Goal: Transaction & Acquisition: Purchase product/service

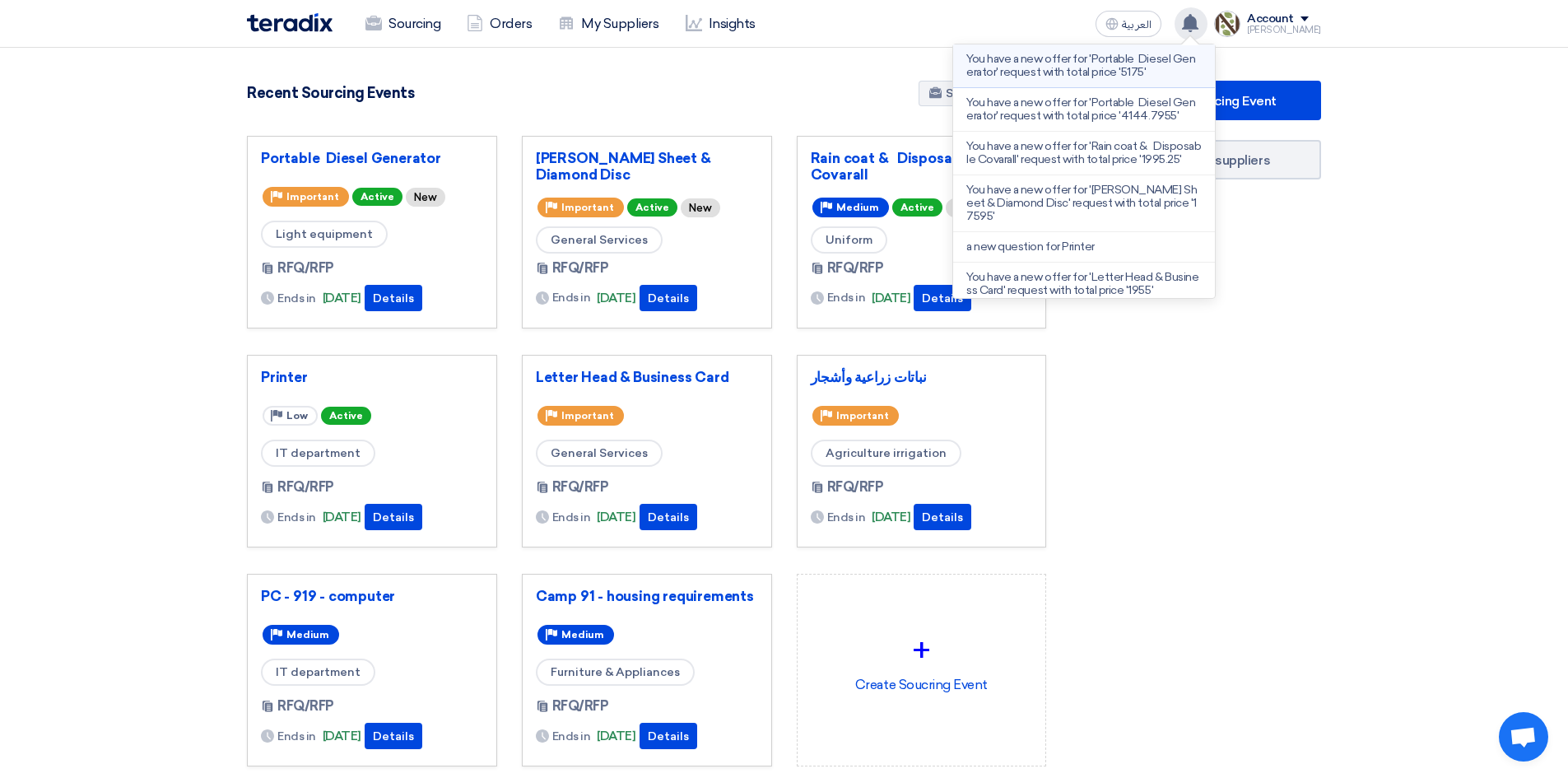
click at [1142, 65] on p "You have a new offer for 'Portable Diesel Generator' request with total price '…" at bounding box center [1084, 66] width 235 height 27
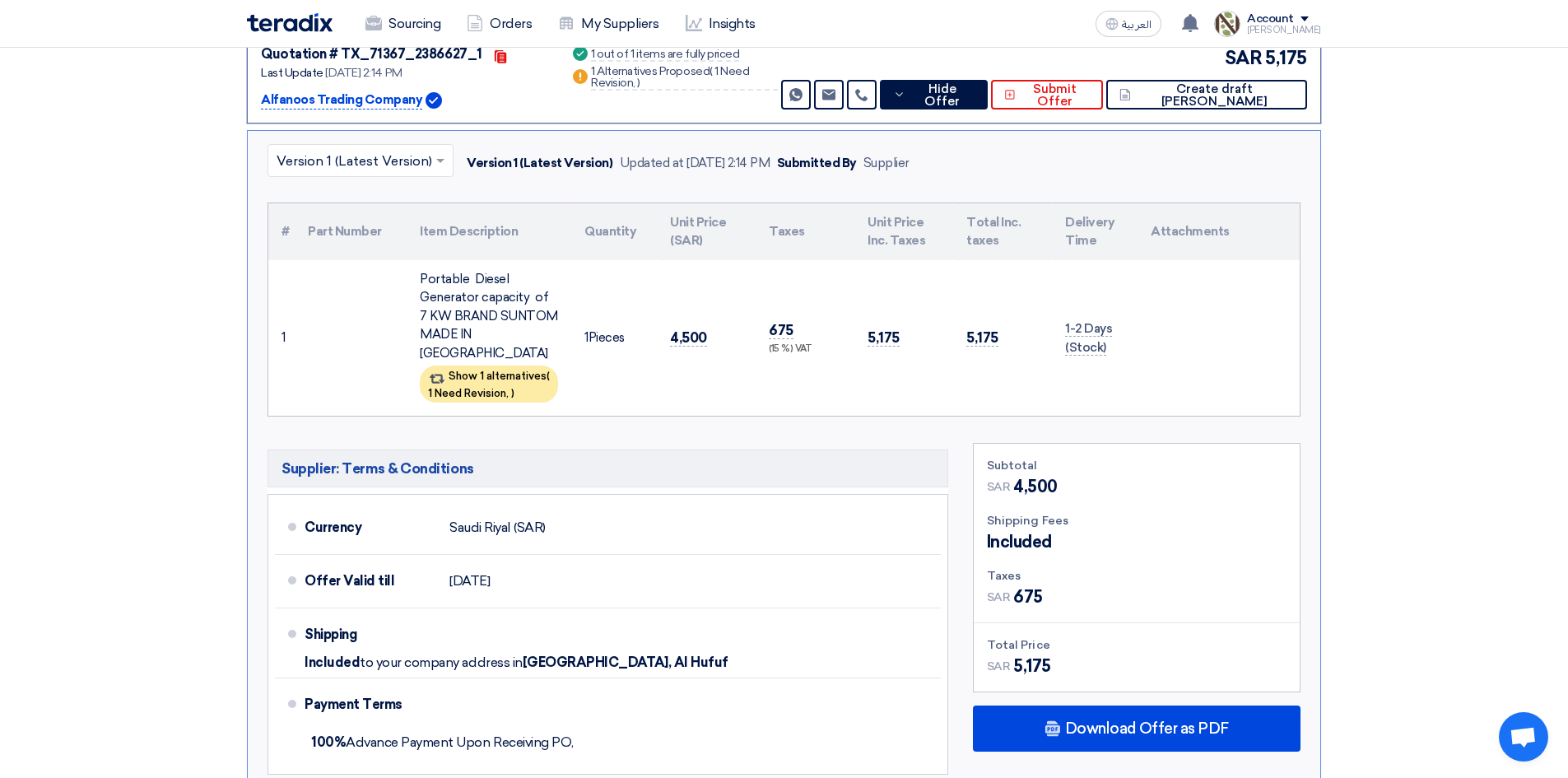
scroll to position [425, 0]
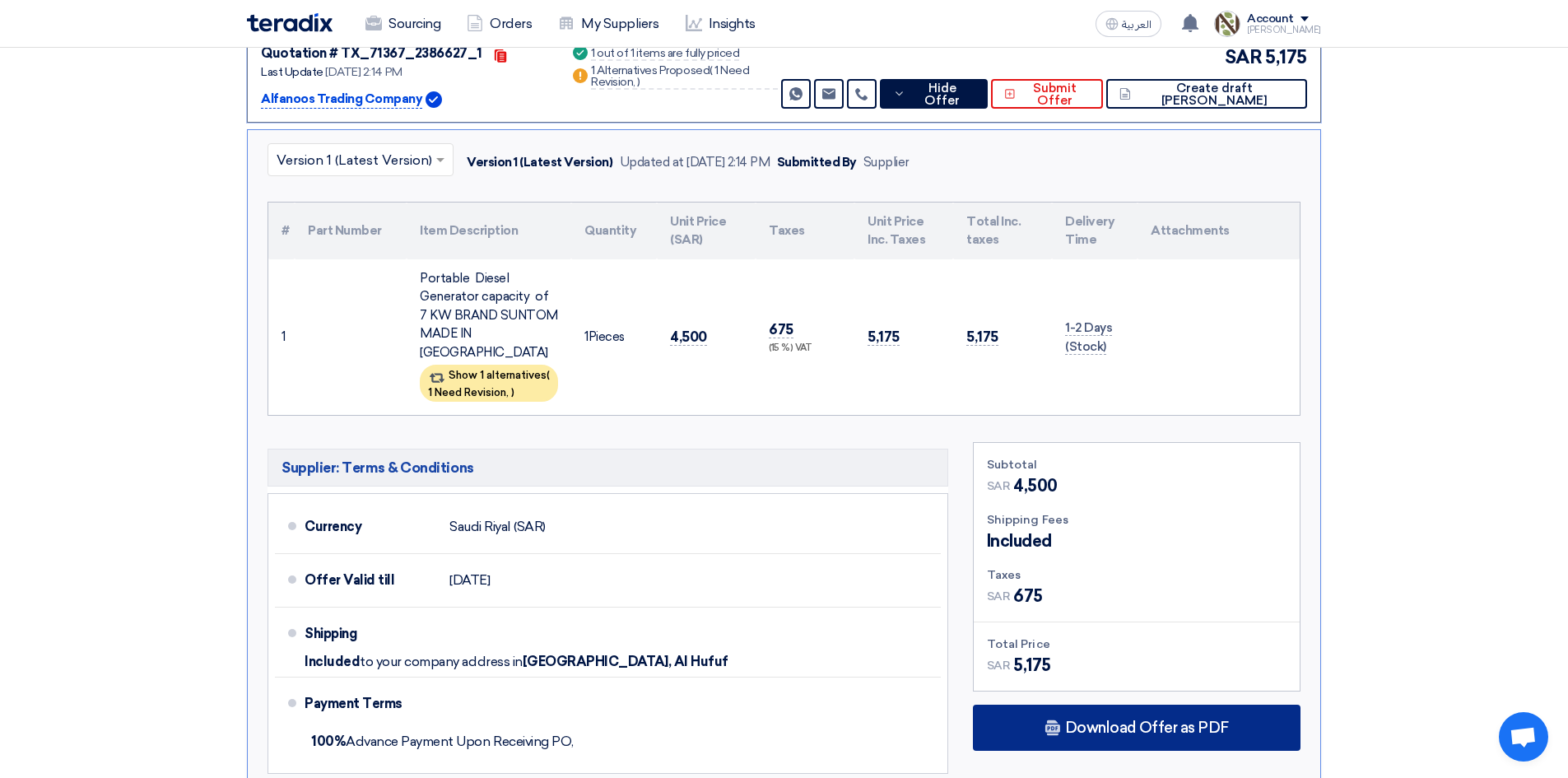
click at [1119, 720] on span "Download Offer as PDF" at bounding box center [1146, 728] width 164 height 15
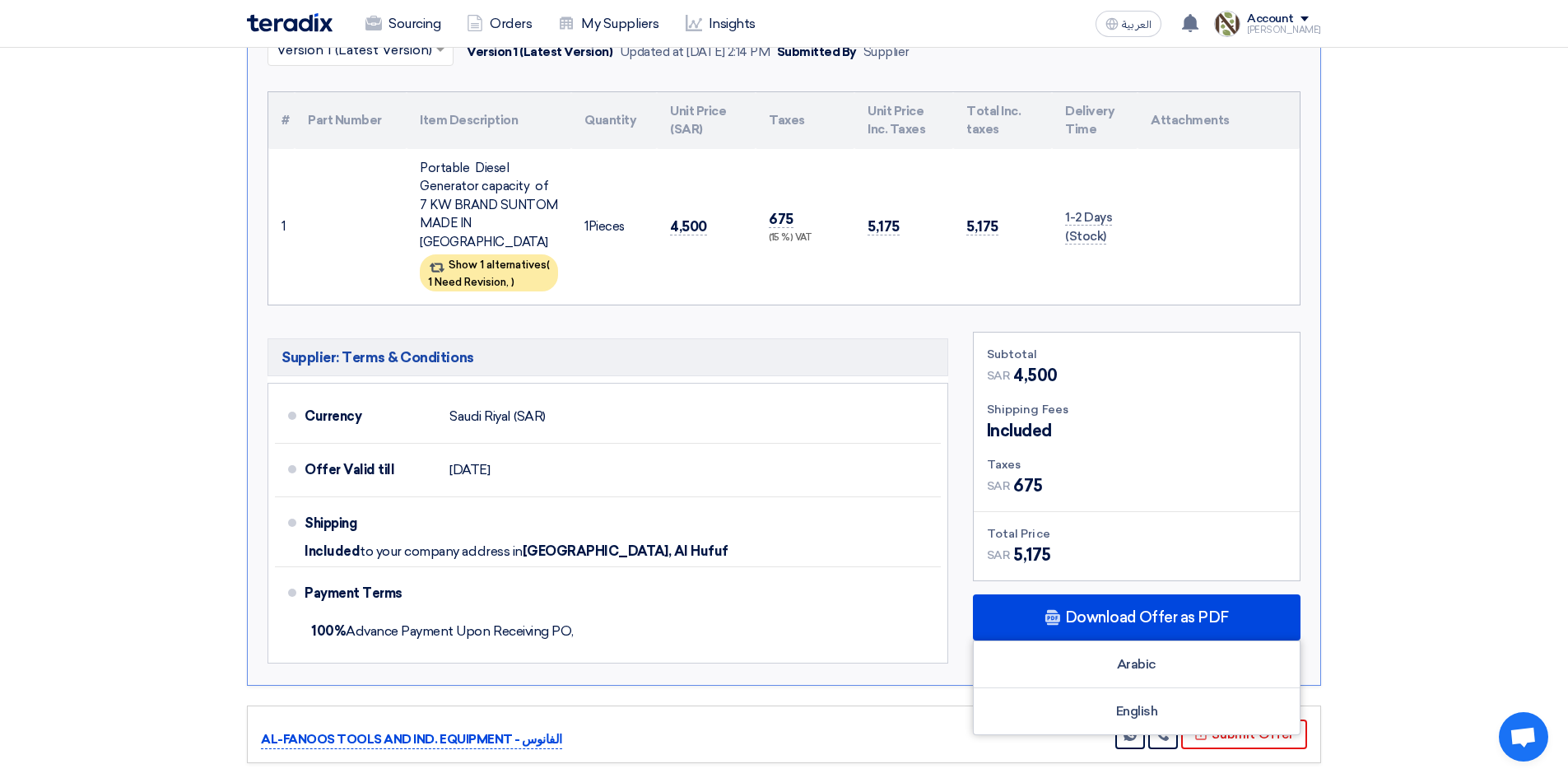
scroll to position [672, 0]
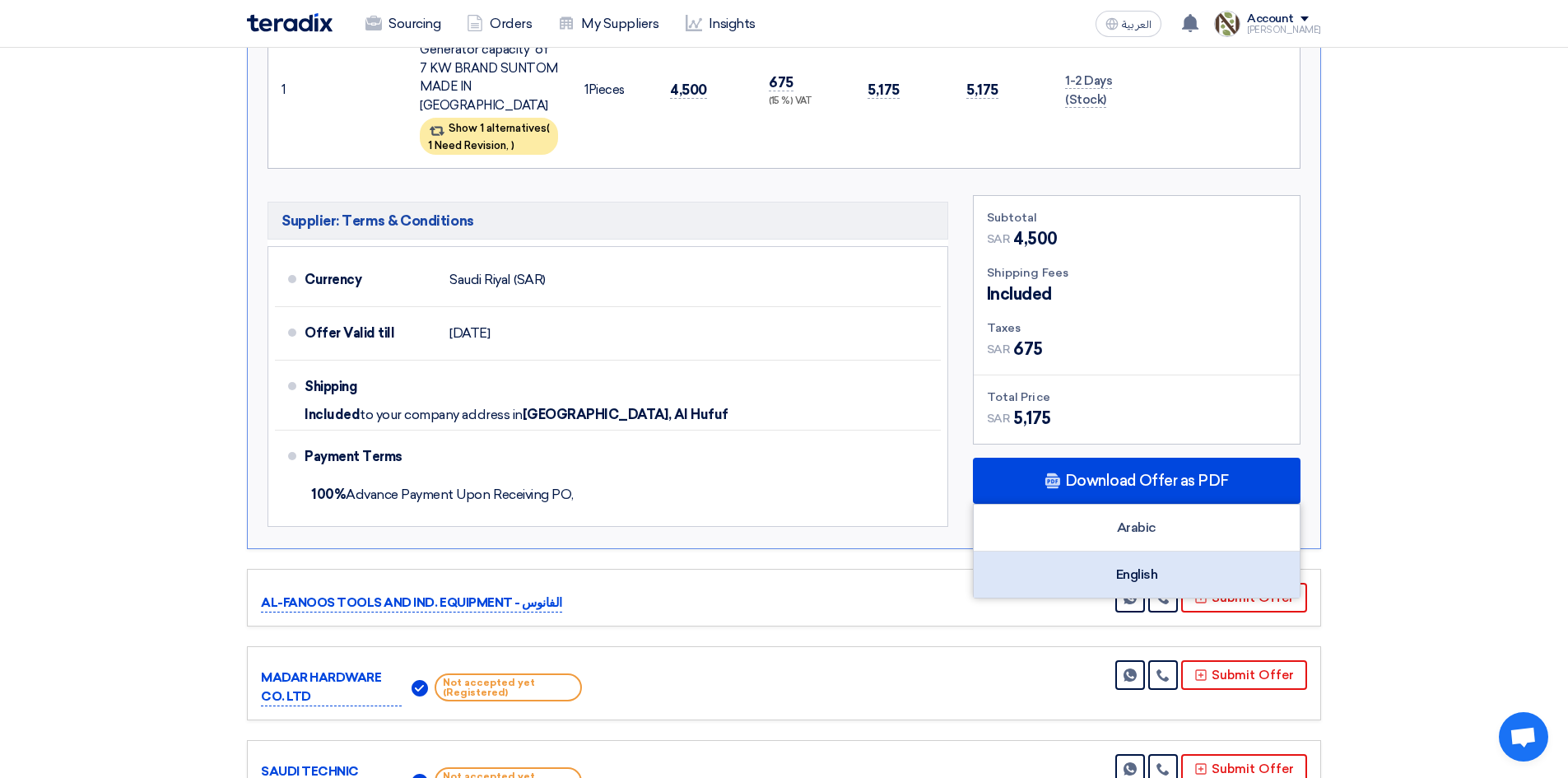
click at [1128, 552] on div "English" at bounding box center [1137, 574] width 326 height 46
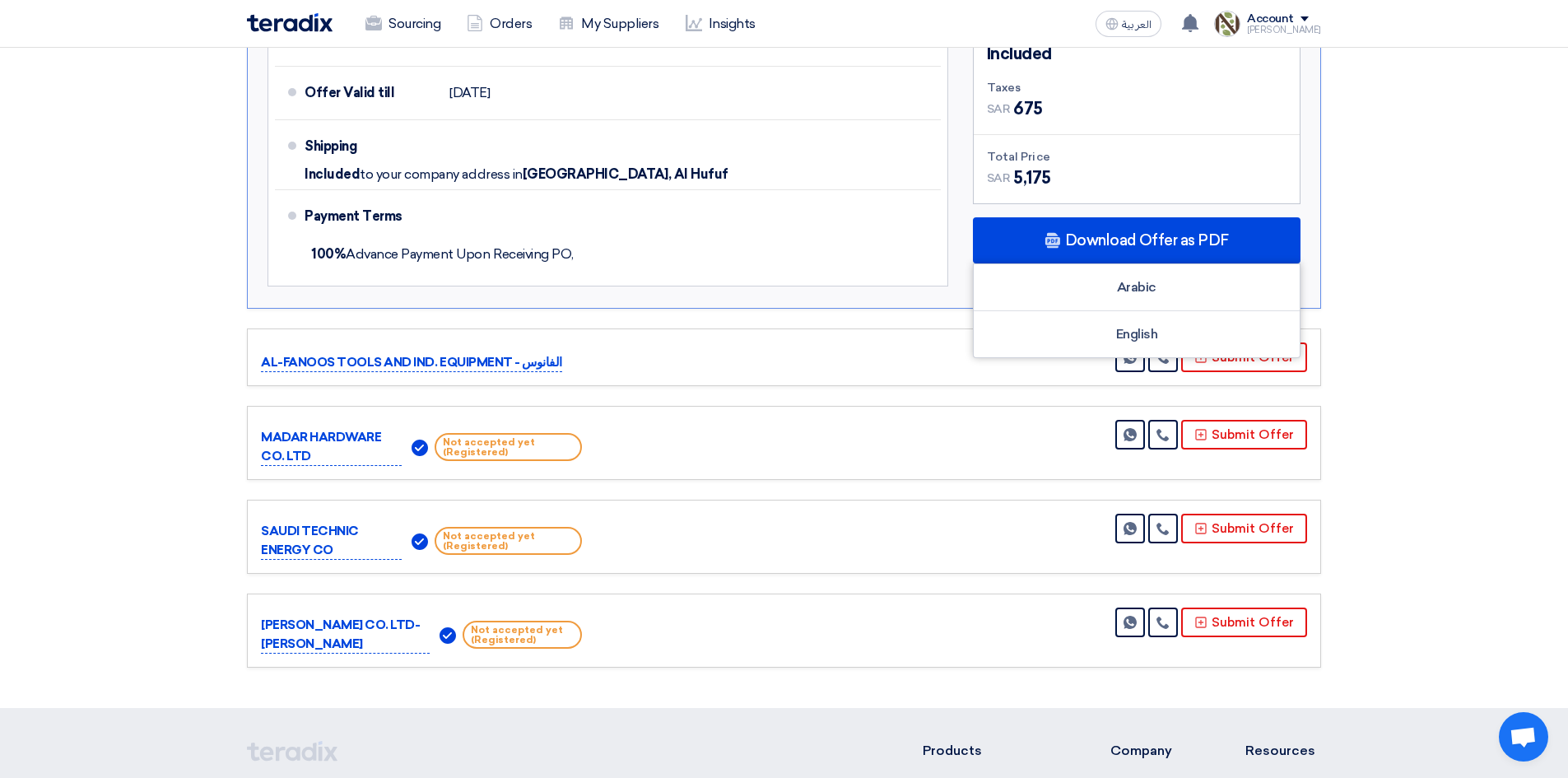
scroll to position [918, 0]
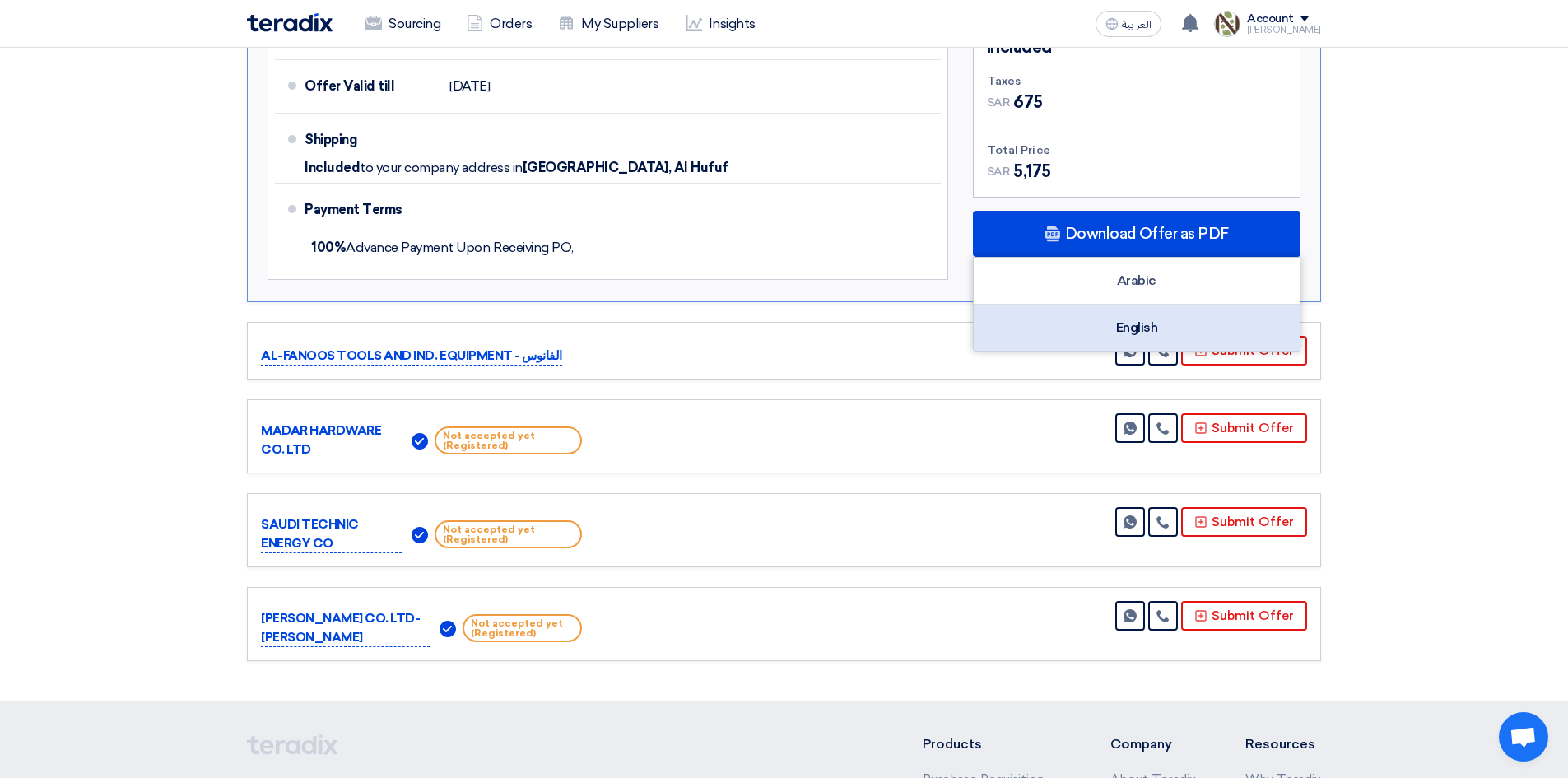
click at [1144, 320] on div "English" at bounding box center [1137, 327] width 326 height 46
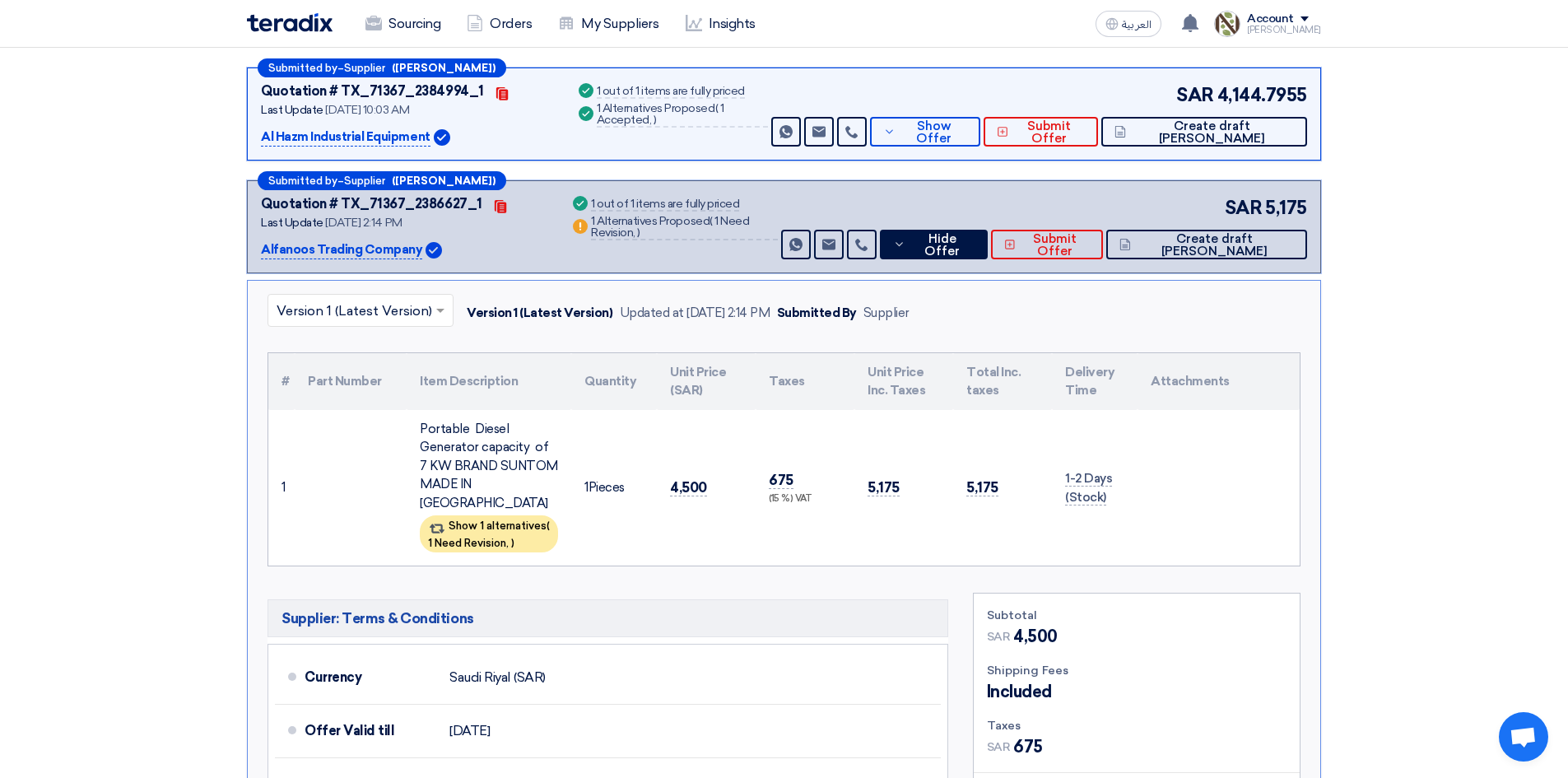
scroll to position [96, 0]
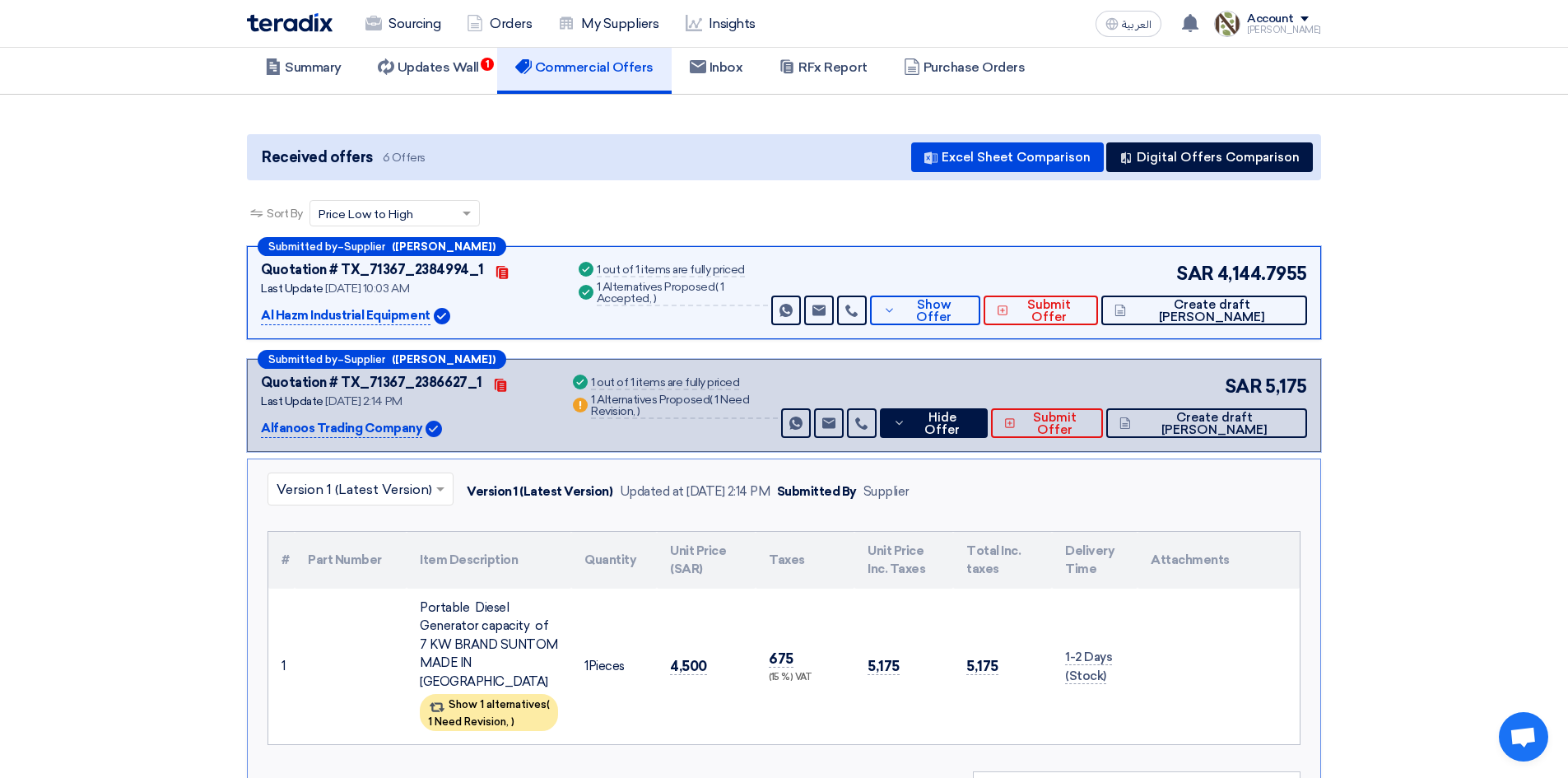
click at [522, 276] on div "Quotation # TX_71367_2384994_1 Contacts" at bounding box center [407, 270] width 295 height 20
click at [867, 314] on link at bounding box center [851, 310] width 29 height 29
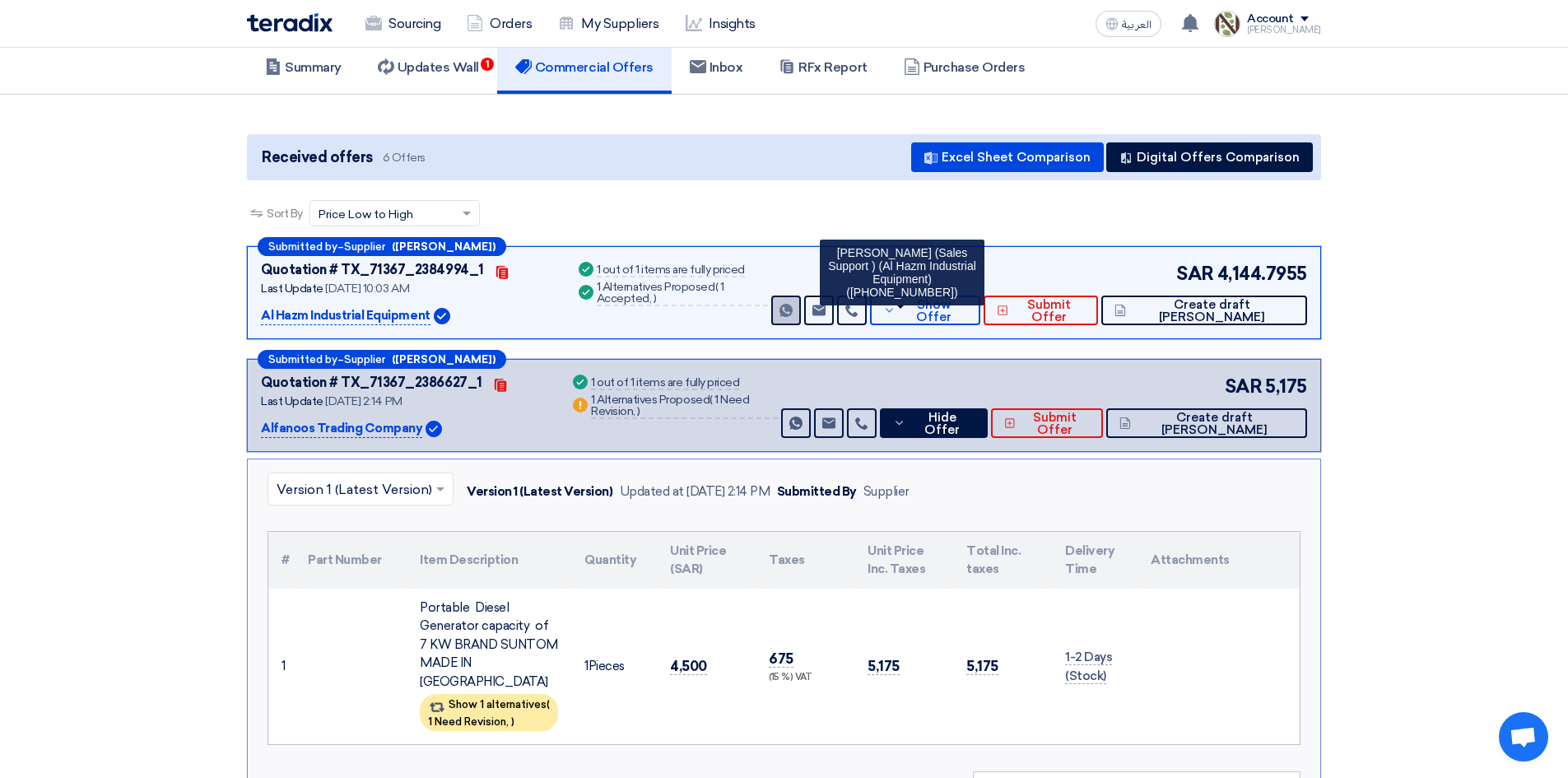
click at [793, 304] on icon "Send Message" at bounding box center [786, 311] width 13 height 13
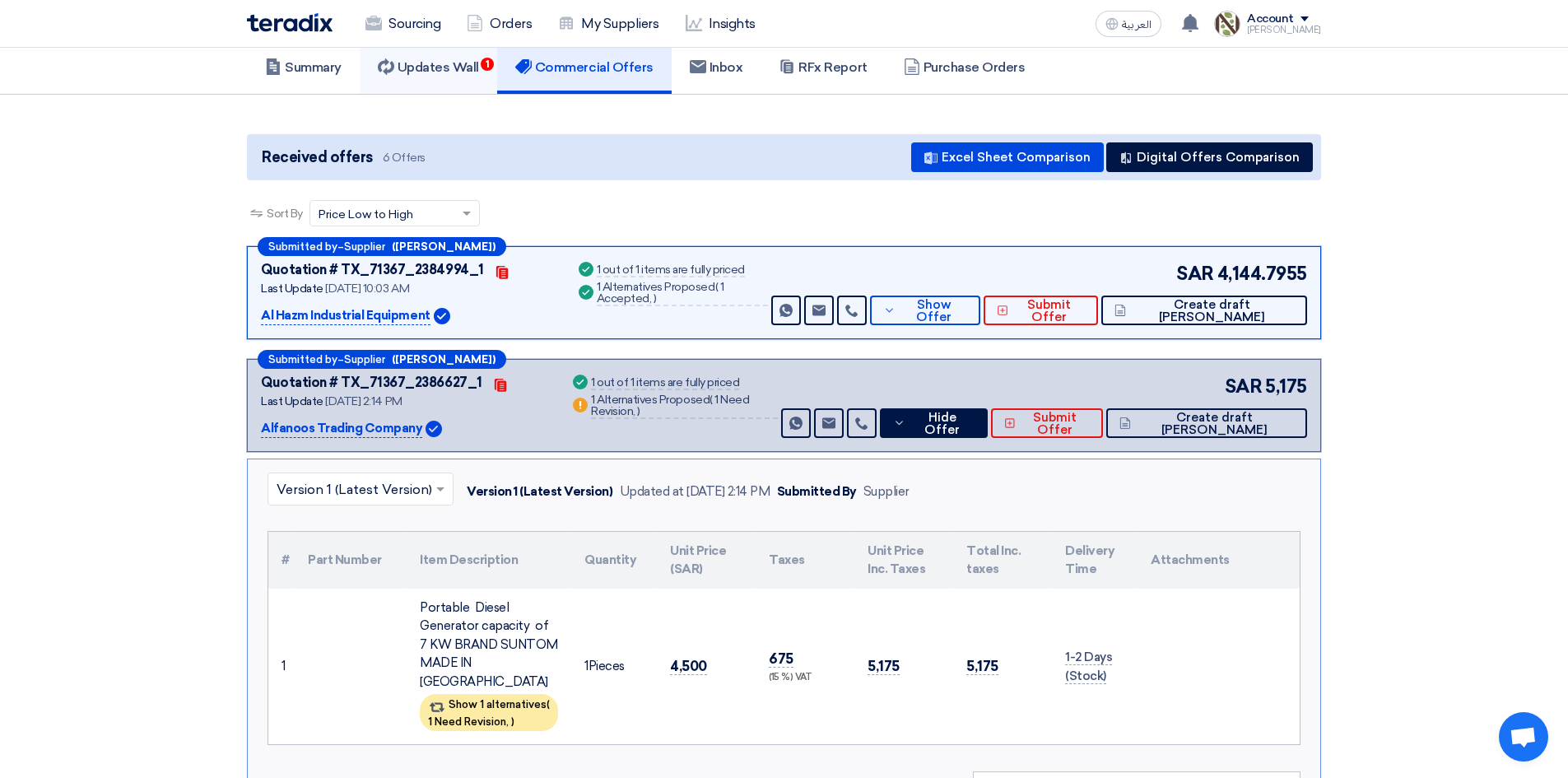
click at [432, 80] on link "Updates Wall 1" at bounding box center [428, 67] width 137 height 53
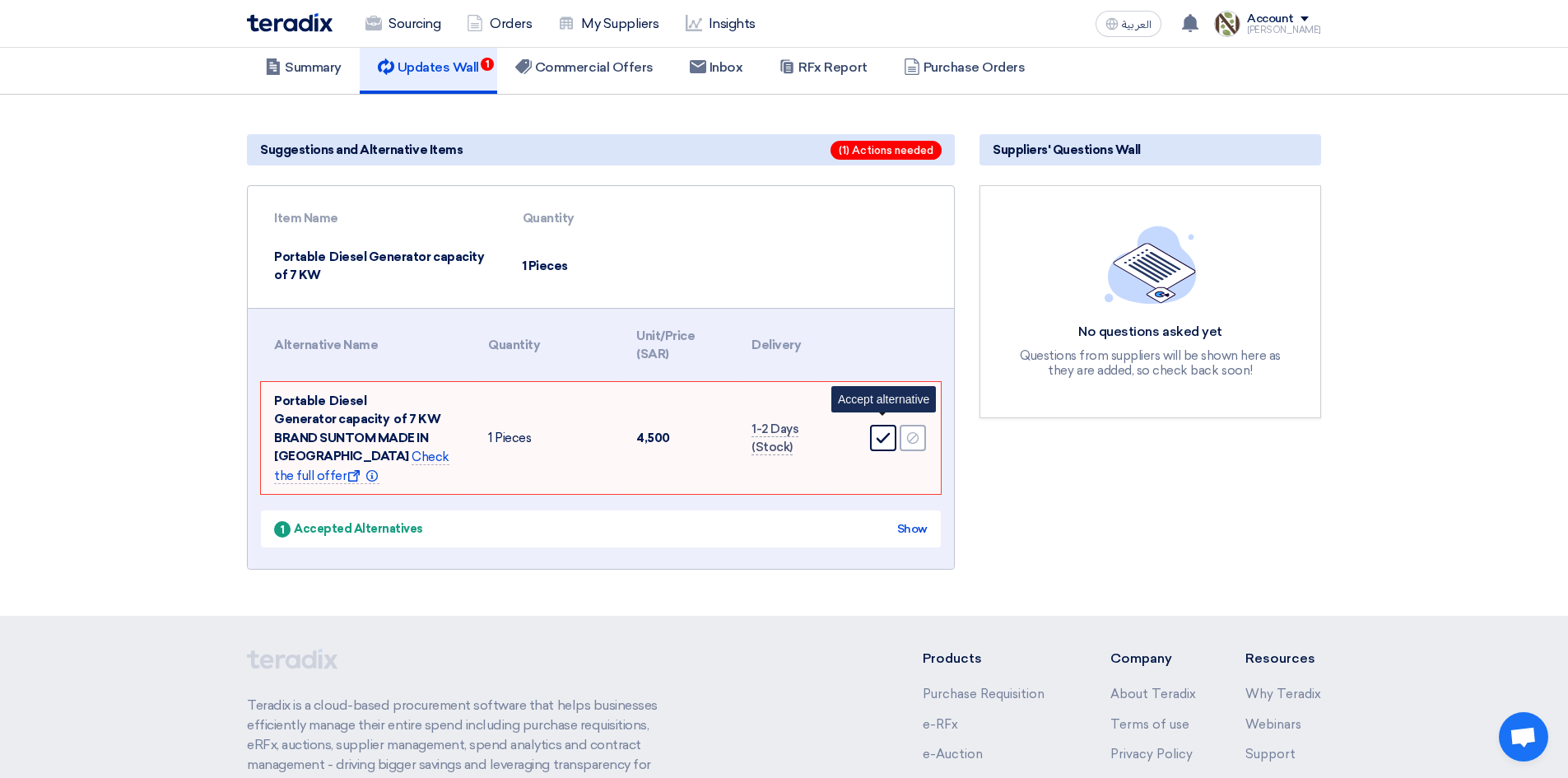
click at [874, 431] on div "Accept" at bounding box center [883, 438] width 27 height 27
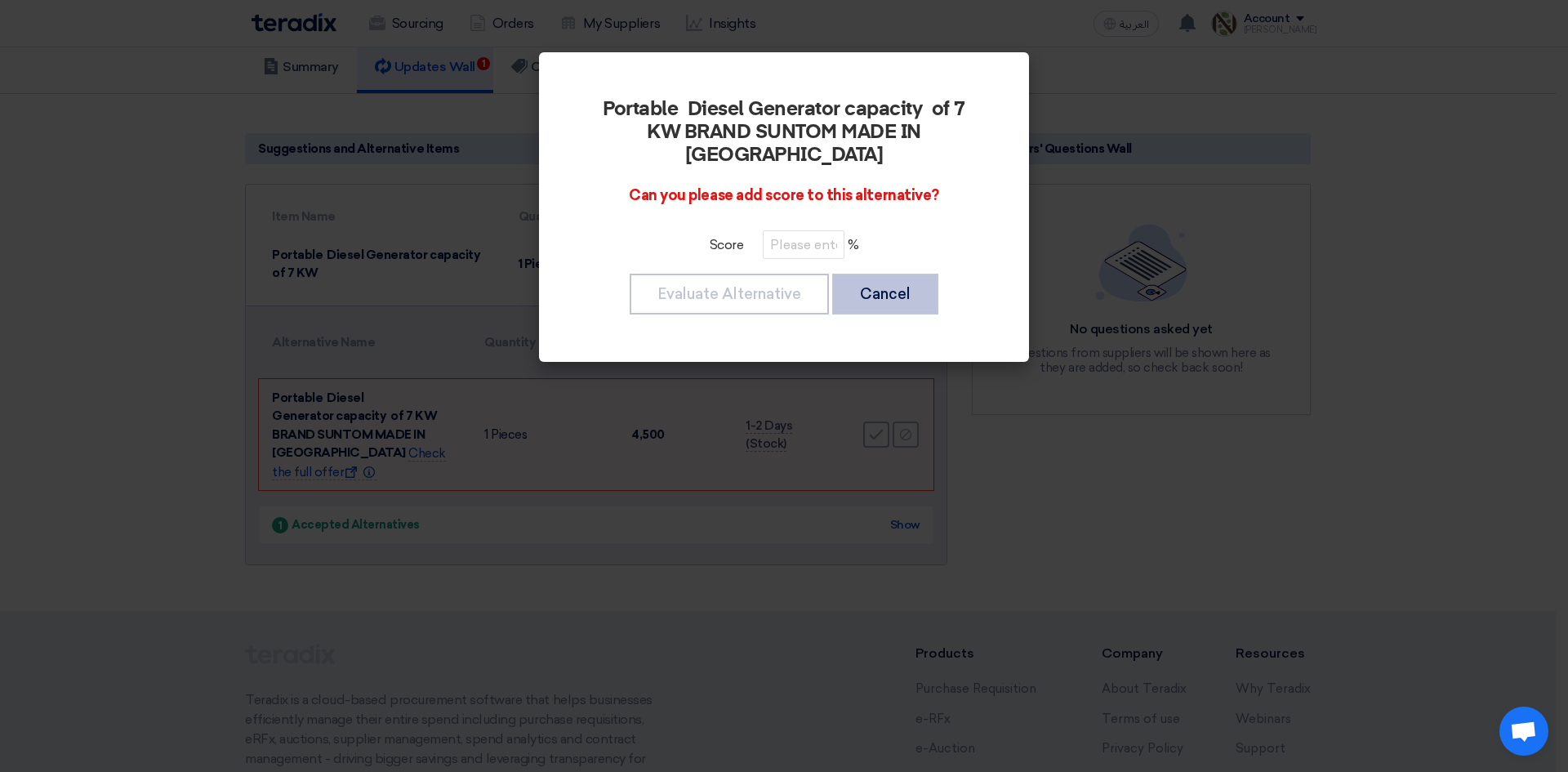
click at [893, 274] on button "Cancel" at bounding box center [885, 293] width 106 height 40
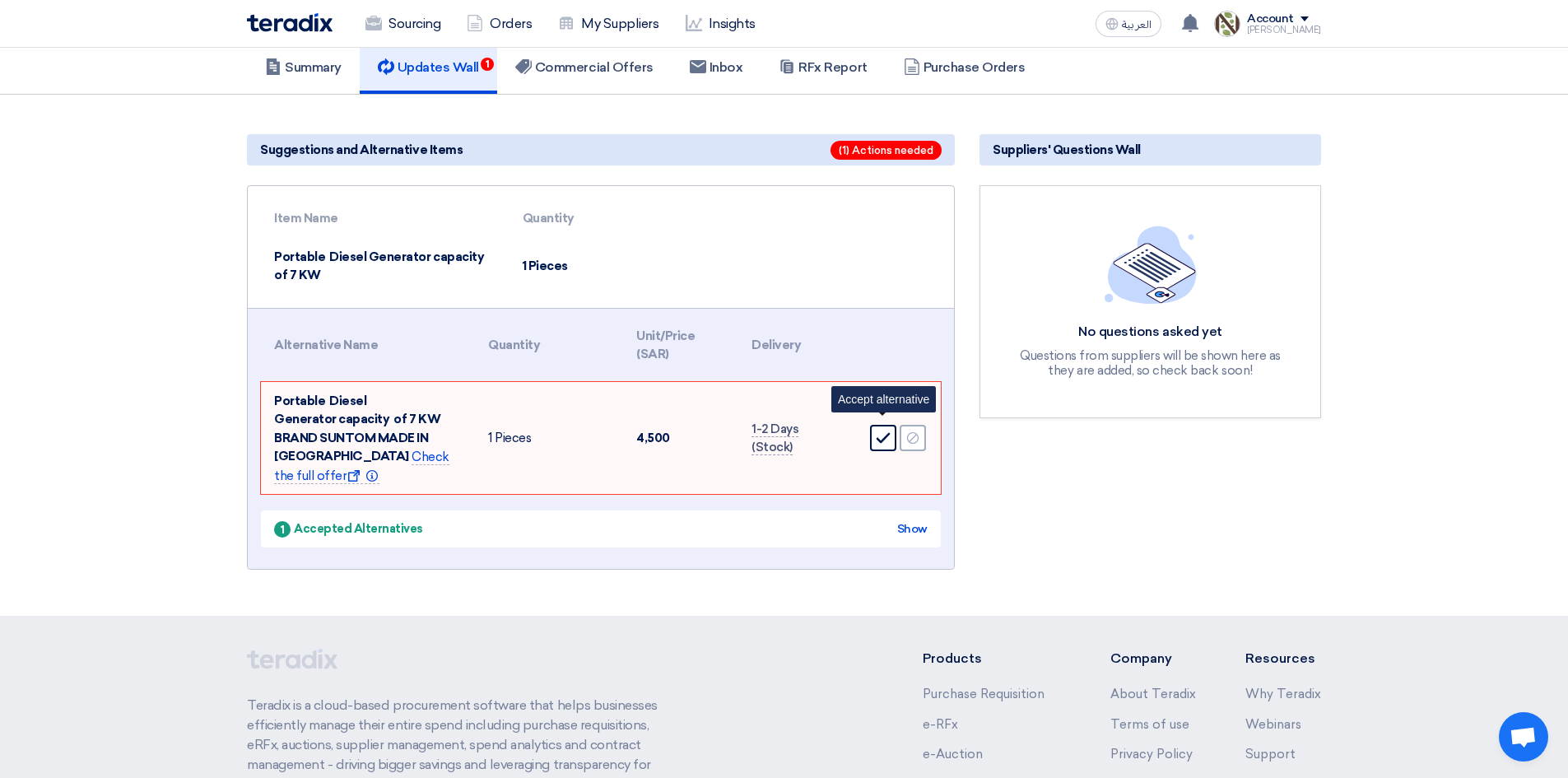
click at [887, 430] on icon "Accept" at bounding box center [883, 438] width 15 height 15
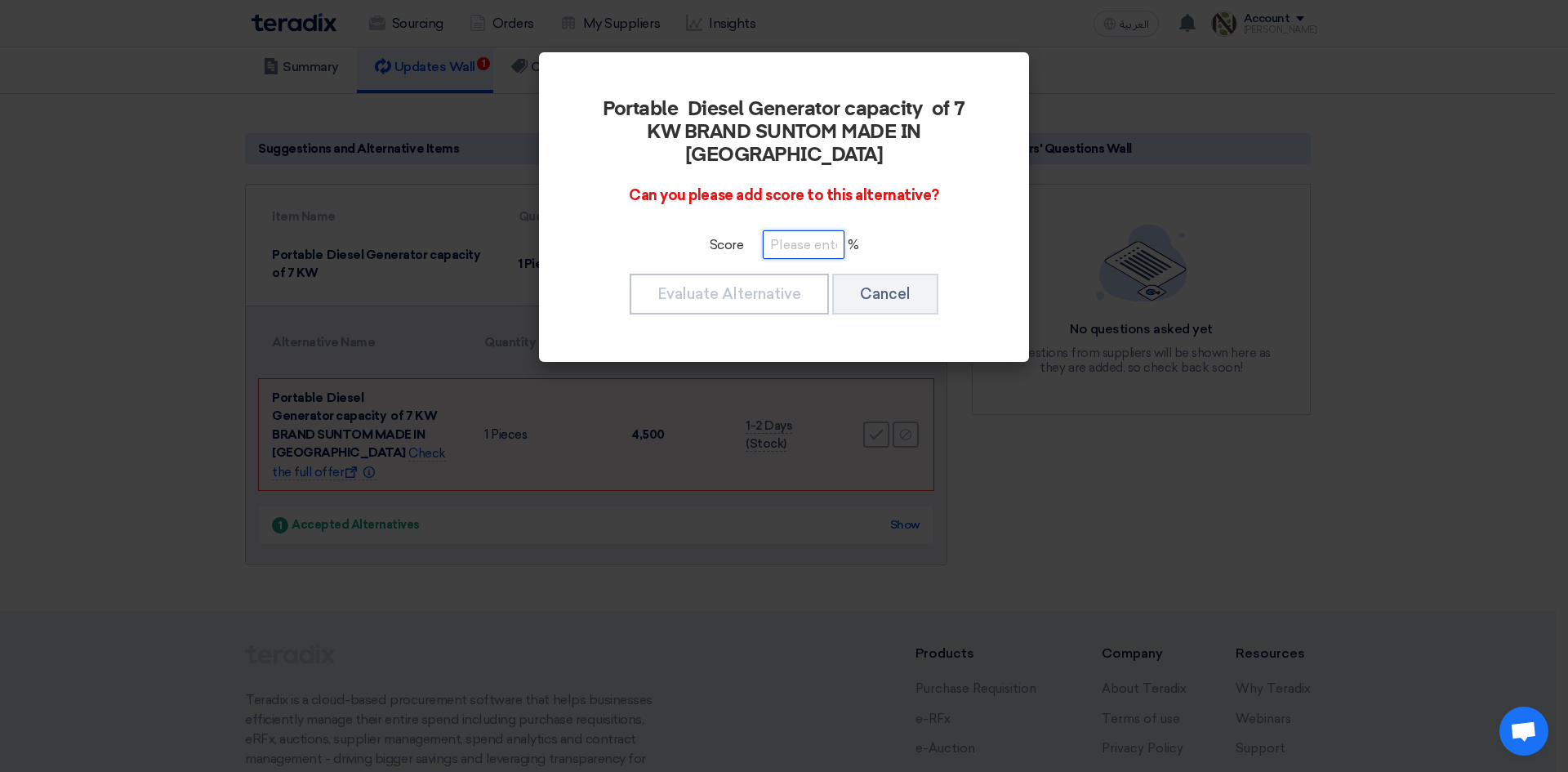
click at [788, 232] on input "number" at bounding box center [803, 244] width 82 height 28
type input "100"
click at [772, 274] on button "Evaluate Alternative" at bounding box center [729, 293] width 199 height 40
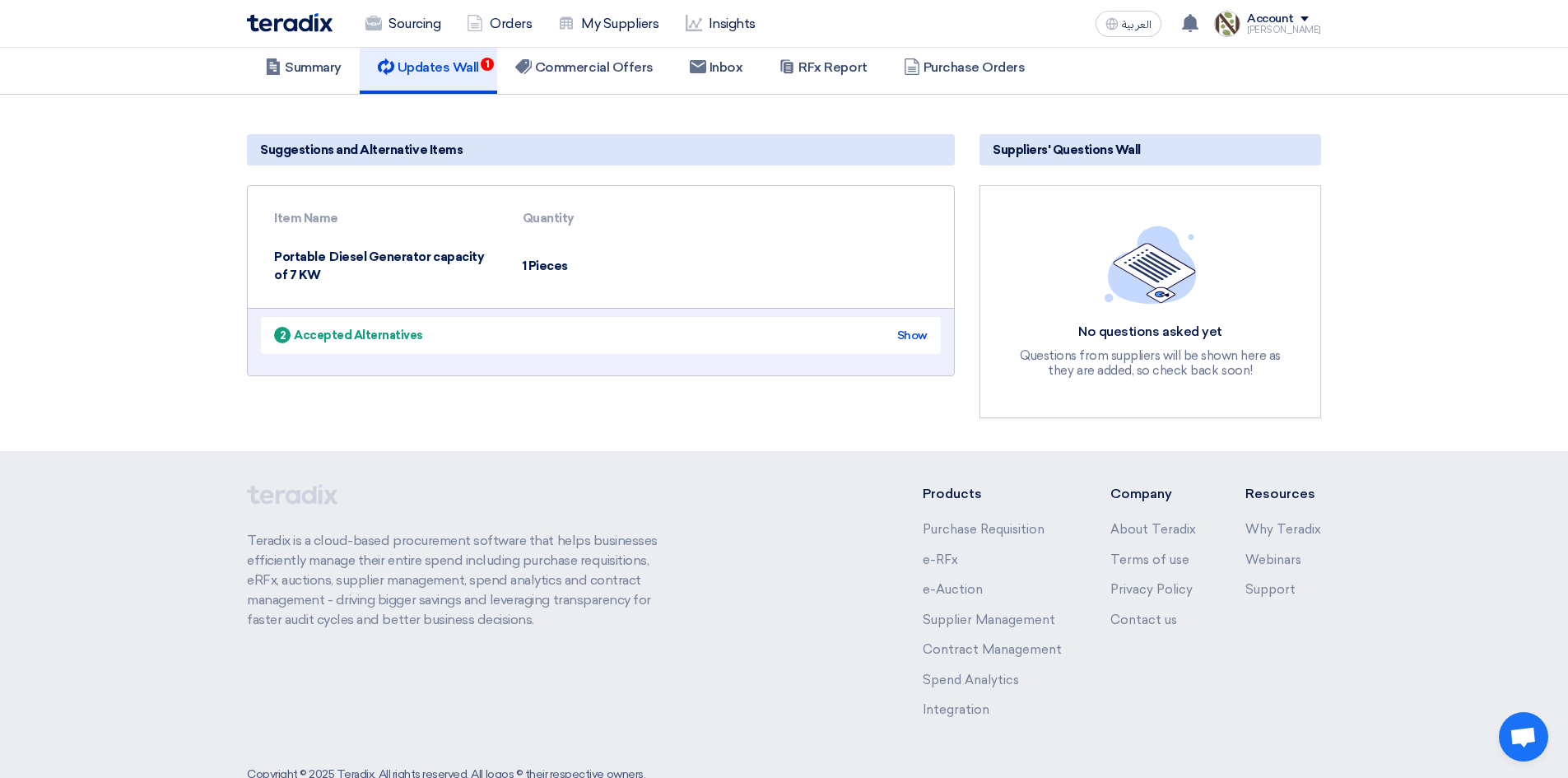
click at [297, 27] on img at bounding box center [290, 23] width 85 height 19
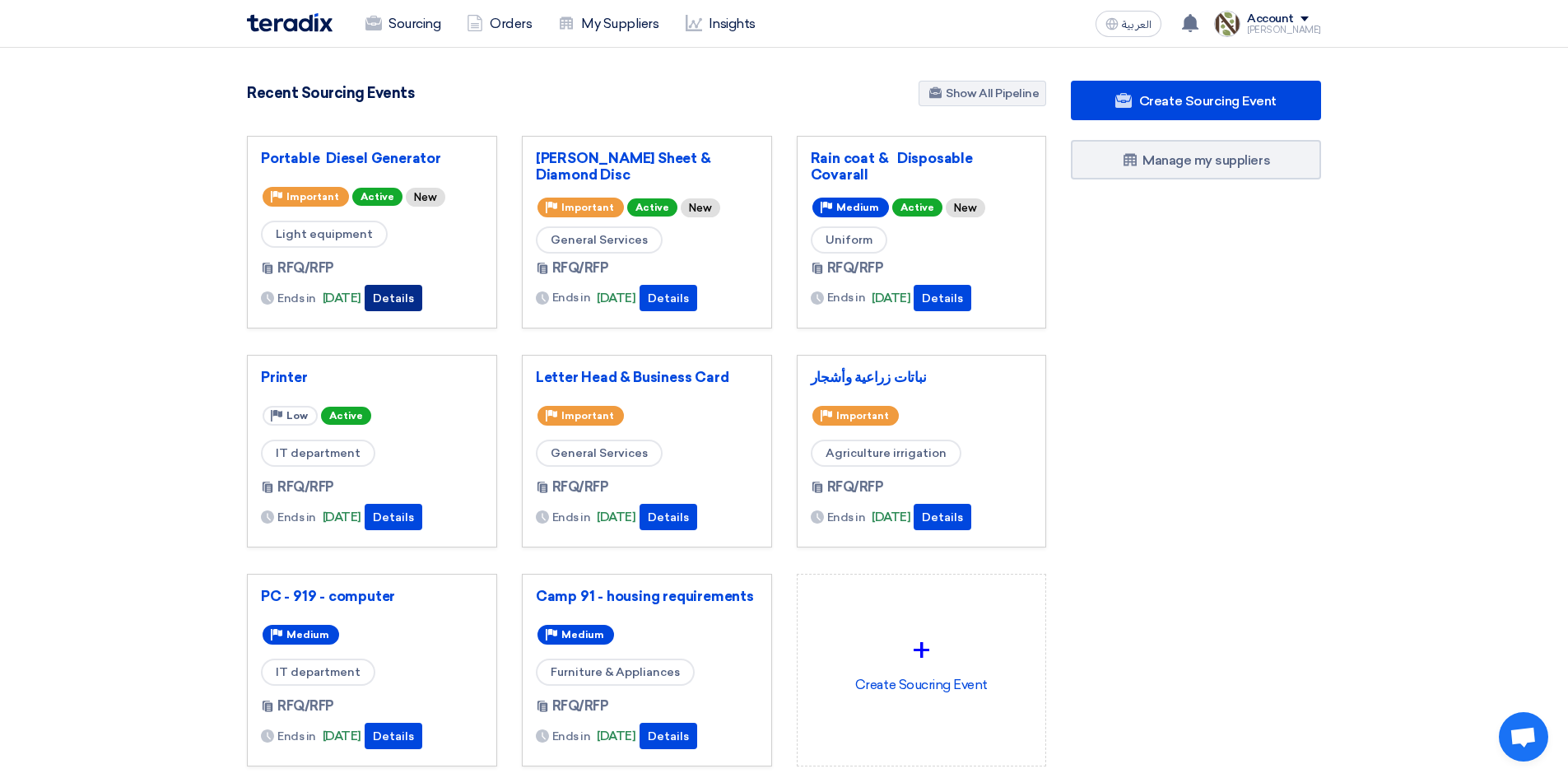
click at [423, 309] on button "Details" at bounding box center [393, 299] width 58 height 27
